Goal: Navigation & Orientation: Find specific page/section

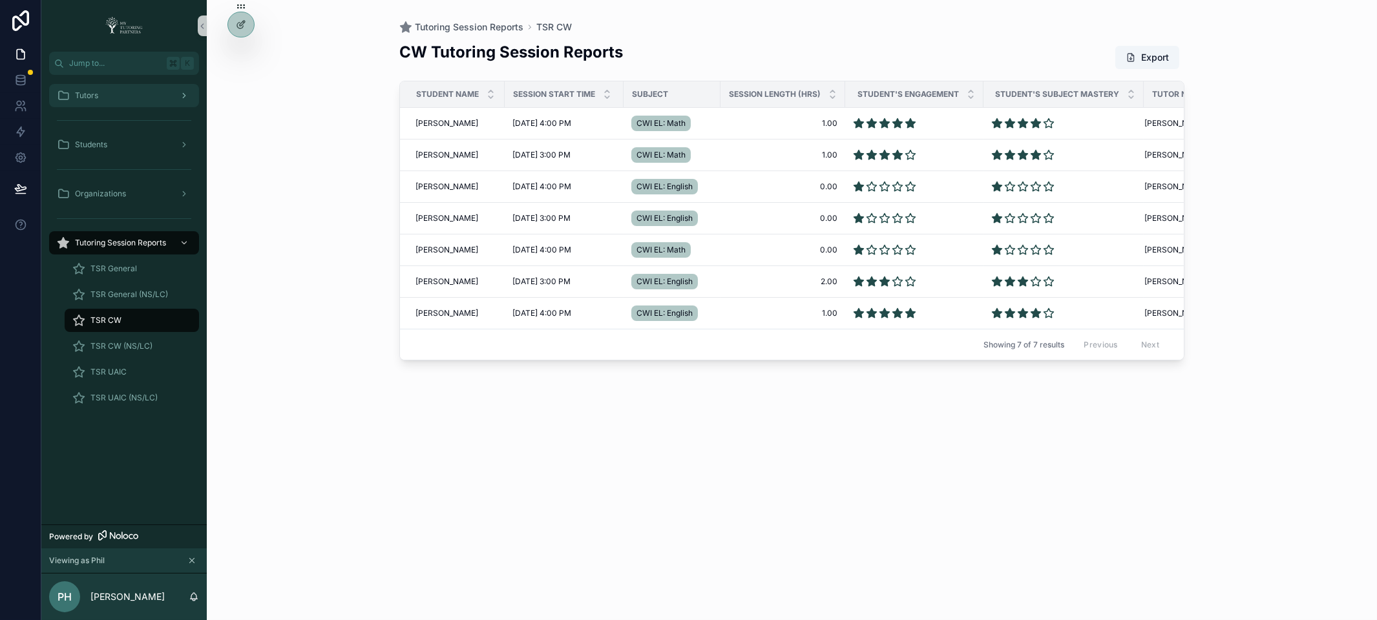
click at [123, 87] on div "Tutors" at bounding box center [124, 95] width 134 height 21
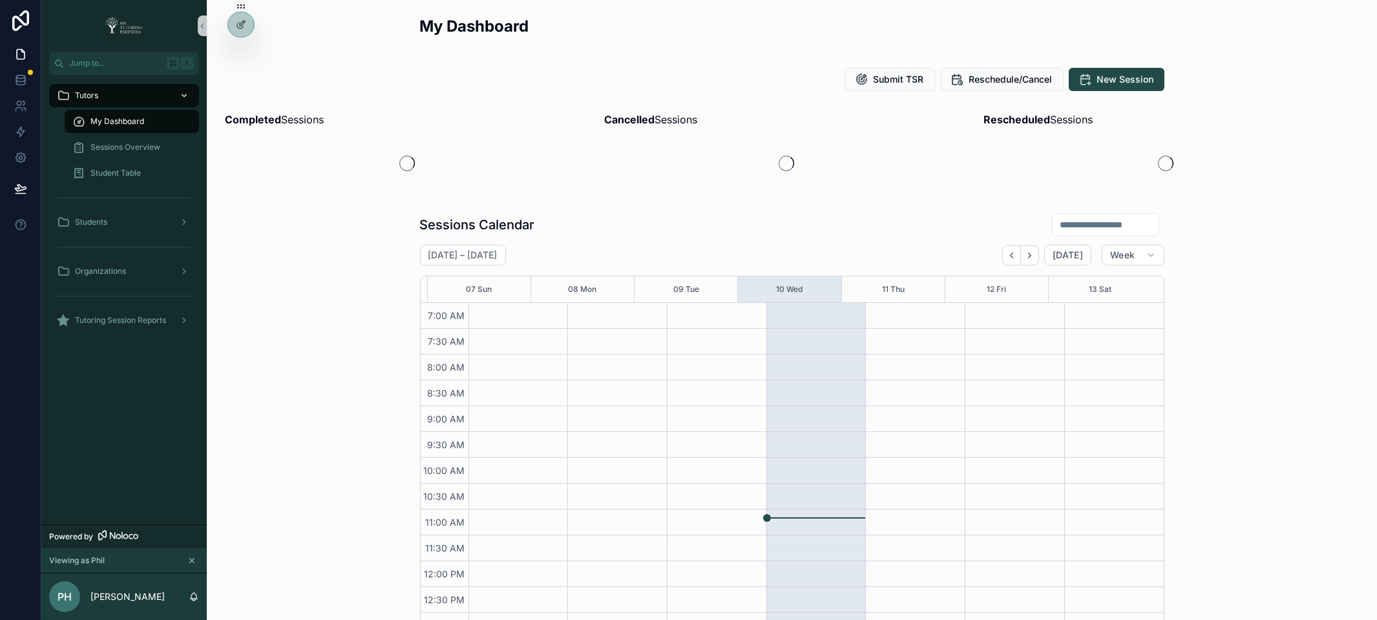
scroll to position [298, 0]
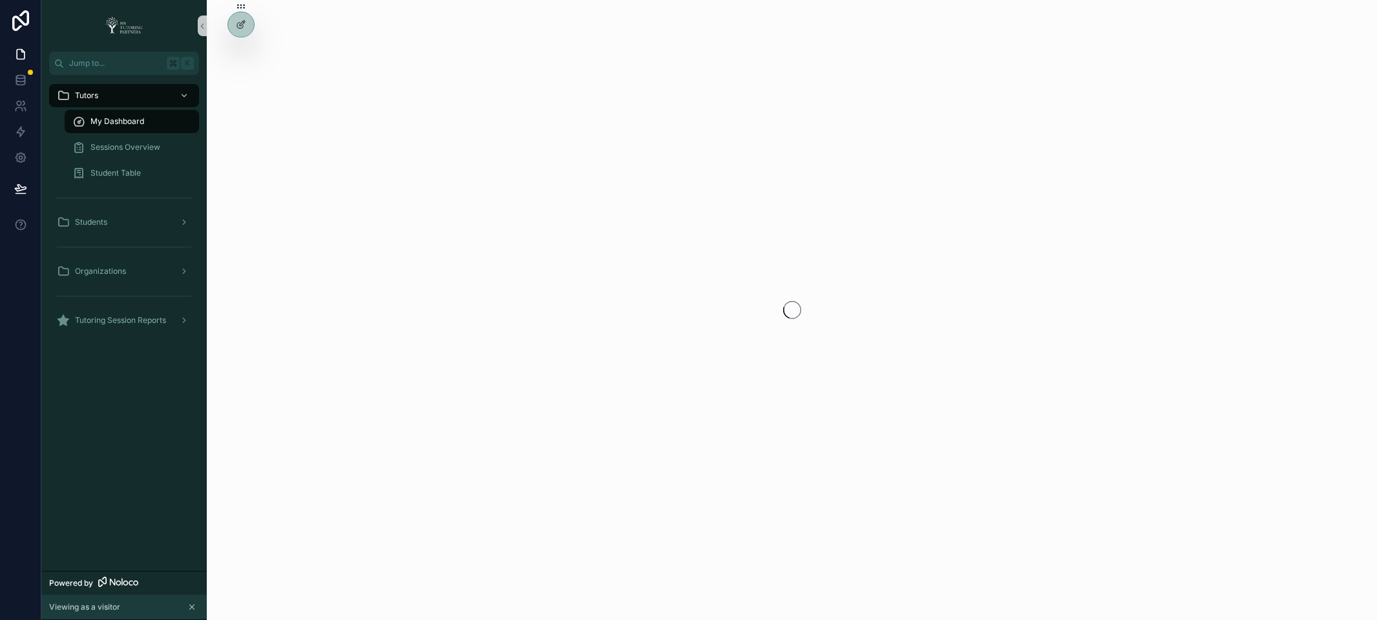
click at [390, 433] on div "scrollable content" at bounding box center [792, 310] width 1170 height 620
click at [139, 142] on span "Sessions Overview" at bounding box center [125, 147] width 70 height 10
click at [132, 125] on span "My Dashboard" at bounding box center [117, 121] width 54 height 10
click at [350, 350] on div "scrollable content" at bounding box center [792, 310] width 1170 height 620
click at [240, 50] on icon at bounding box center [241, 52] width 10 height 10
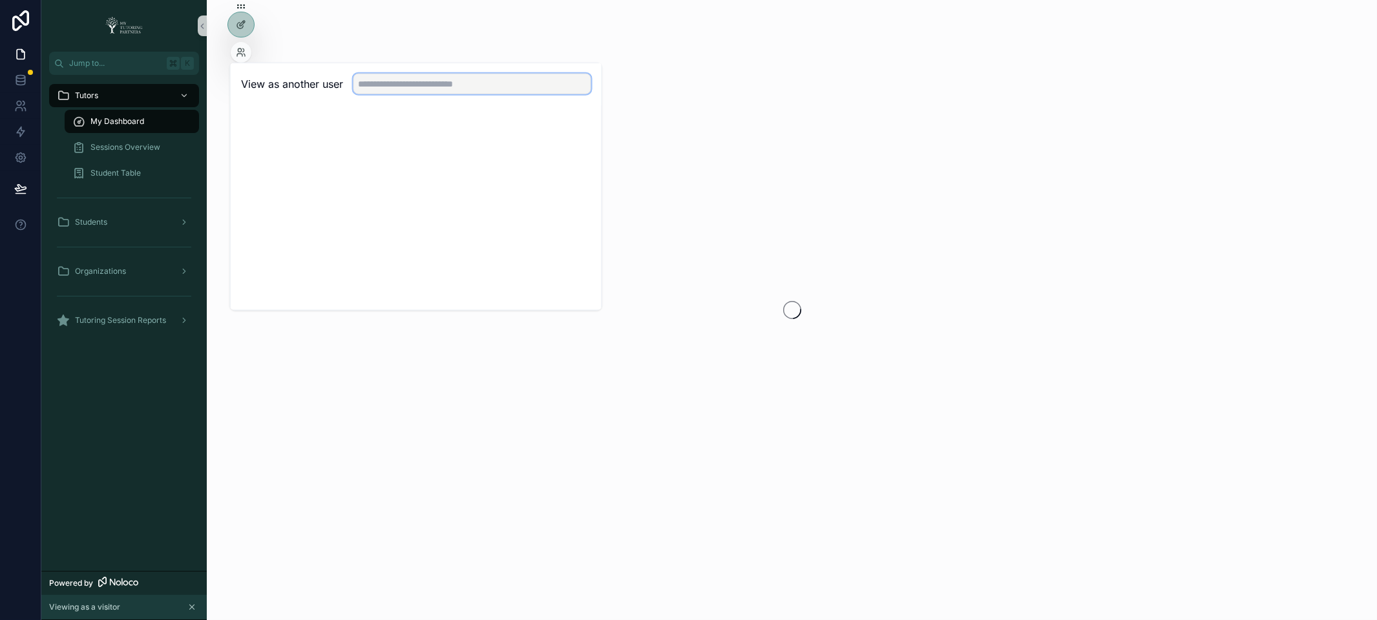
click at [370, 82] on input "text" at bounding box center [472, 84] width 238 height 21
